Goal: Task Accomplishment & Management: Manage account settings

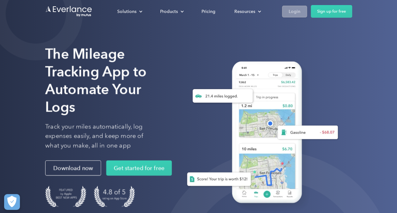
click at [299, 12] on div "Login" at bounding box center [295, 12] width 12 height 8
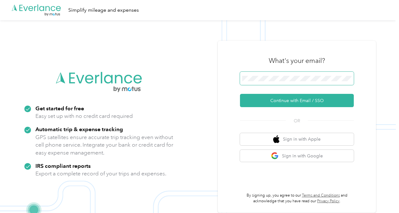
click at [277, 74] on span at bounding box center [297, 78] width 114 height 13
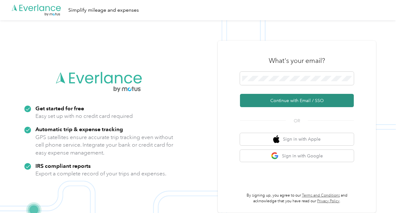
click at [273, 100] on button "Continue with Email / SSO" at bounding box center [297, 100] width 114 height 13
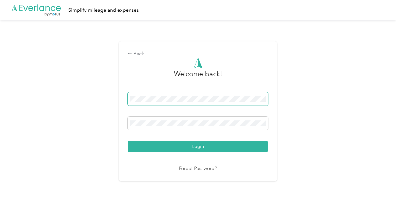
click at [128, 141] on button "Login" at bounding box center [198, 146] width 140 height 11
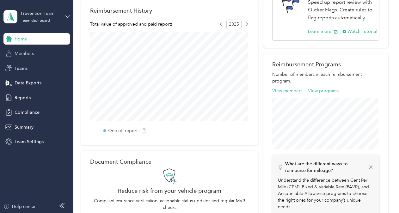
scroll to position [63, 0]
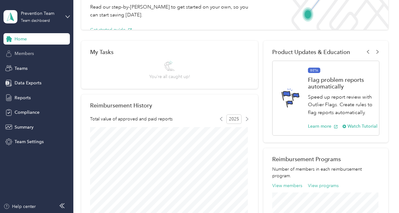
click at [20, 51] on span "Members" at bounding box center [24, 53] width 19 height 7
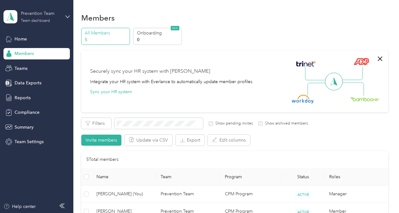
click at [39, 20] on div "Team dashboard" at bounding box center [35, 21] width 29 height 4
click at [30, 53] on div "Team dashboard" at bounding box center [70, 51] width 124 height 11
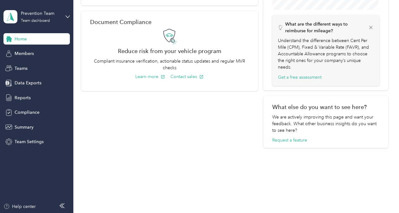
scroll to position [313, 0]
